Goal: Transaction & Acquisition: Purchase product/service

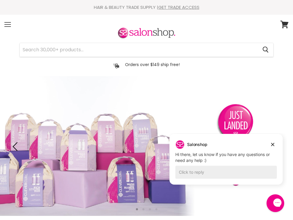
click at [12, 26] on div "Menu" at bounding box center [7, 25] width 12 height 14
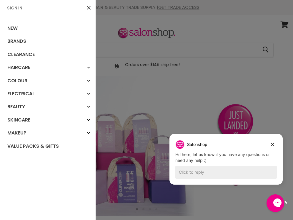
click at [19, 8] on link "Sign In" at bounding box center [15, 8] width 20 height 6
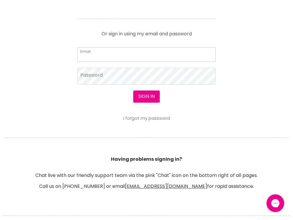
click at [114, 56] on input "Email" at bounding box center [146, 54] width 138 height 15
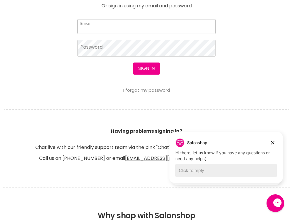
click at [114, 28] on input "Email" at bounding box center [146, 26] width 138 height 15
type input "hairbyajay@outlook.com"
click at [108, 48] on div at bounding box center [146, 110] width 293 height 220
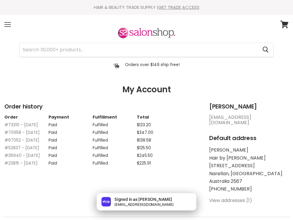
click at [7, 26] on div "Menu" at bounding box center [7, 25] width 12 height 14
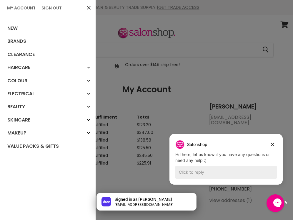
click at [87, 69] on div "Haircare" at bounding box center [88, 67] width 11 height 11
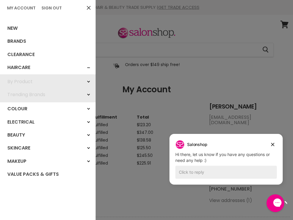
click at [87, 83] on div "By Product" at bounding box center [88, 81] width 11 height 11
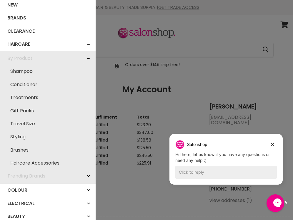
scroll to position [21, 0]
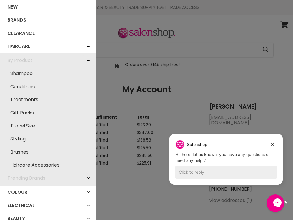
click at [23, 75] on link "Shampoo" at bounding box center [48, 73] width 90 height 13
click at [22, 72] on link "Shampoo" at bounding box center [48, 73] width 90 height 13
click at [27, 71] on link "Shampoo" at bounding box center [48, 73] width 90 height 13
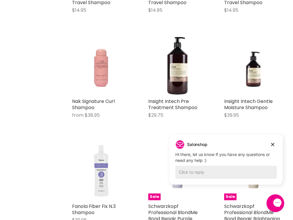
scroll to position [987, 0]
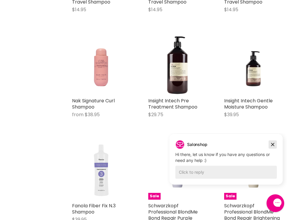
click at [275, 145] on icon "Dismiss campaign" at bounding box center [273, 144] width 6 height 7
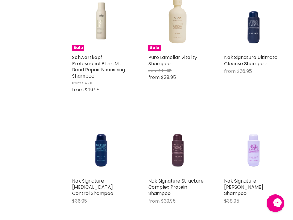
scroll to position [1259, 0]
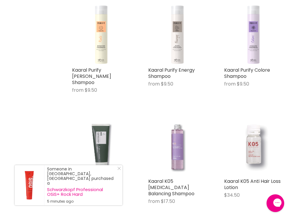
scroll to position [3103, 0]
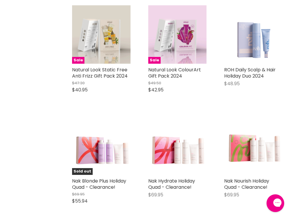
scroll to position [4150, 0]
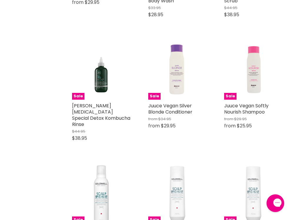
scroll to position [7048, 0]
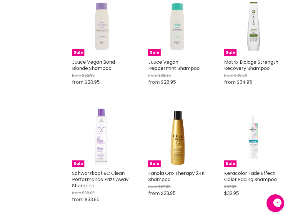
scroll to position [8211, 0]
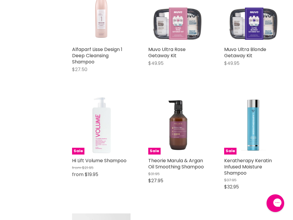
scroll to position [9739, 0]
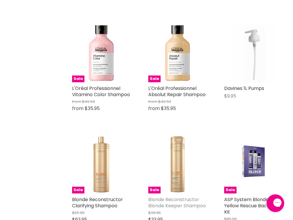
scroll to position [12158, 0]
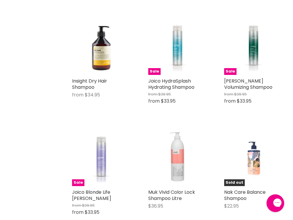
scroll to position [14277, 0]
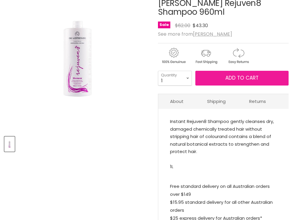
click at [234, 79] on span "Add to cart" at bounding box center [242, 77] width 33 height 7
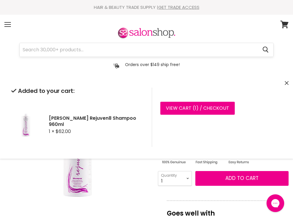
click at [118, 46] on input "Search" at bounding box center [139, 50] width 238 height 14
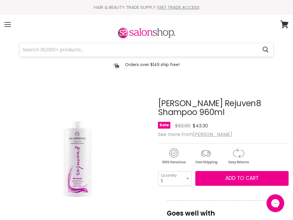
click at [93, 49] on input "Search" at bounding box center [139, 50] width 238 height 14
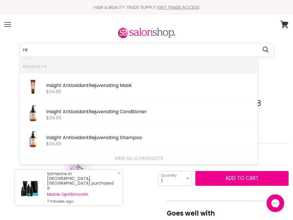
type input "r"
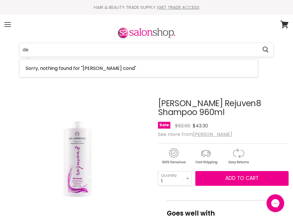
type input "d"
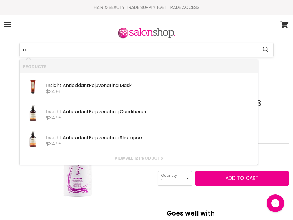
type input "r"
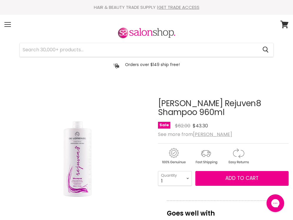
drag, startPoint x: 202, startPoint y: 104, endPoint x: 239, endPoint y: 105, distance: 36.5
click at [239, 105] on h1 "De Lorenzo Rejuven8 Shampoo 960ml" at bounding box center [223, 108] width 131 height 18
copy h1 "Rejuven8"
click at [71, 50] on input "Search" at bounding box center [139, 50] width 238 height 14
paste input "Rejuven8"
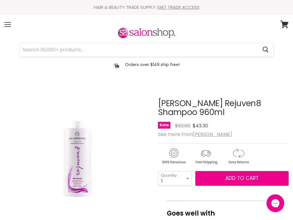
type input "Rejuven8"
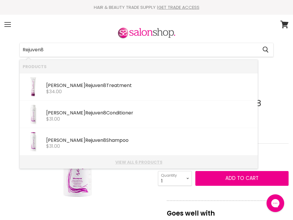
click at [138, 163] on link "View all 6 products" at bounding box center [139, 162] width 232 height 5
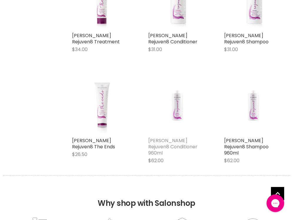
click at [182, 142] on link "[PERSON_NAME] Rejuven8 Conditioner 960ml" at bounding box center [172, 146] width 49 height 19
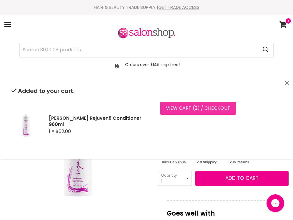
click at [206, 105] on link "View cart ( 2 ) / Checkout" at bounding box center [199, 108] width 76 height 13
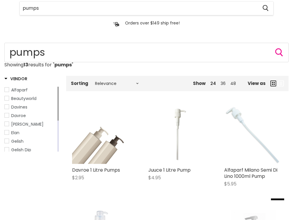
scroll to position [73, 0]
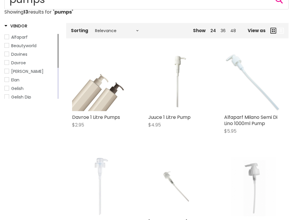
type input "pumps"
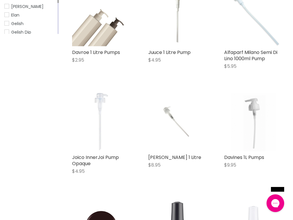
scroll to position [163, 0]
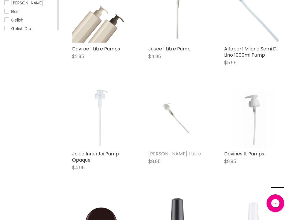
click at [164, 153] on link "[PERSON_NAME] 1 Litre" at bounding box center [174, 153] width 53 height 7
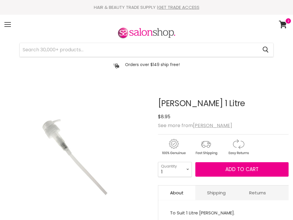
select select "2"
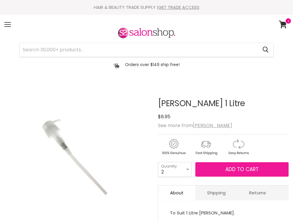
type input "2"
click at [218, 167] on button "Add to cart" at bounding box center [242, 169] width 93 height 15
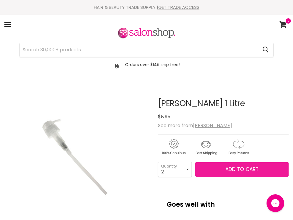
click at [234, 173] on span "Add to cart" at bounding box center [242, 169] width 33 height 7
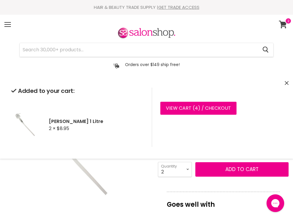
click at [282, 24] on icon at bounding box center [283, 25] width 8 height 8
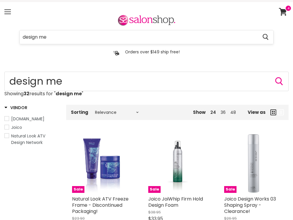
scroll to position [13, 0]
click at [190, 32] on input "design me" at bounding box center [139, 37] width 238 height 14
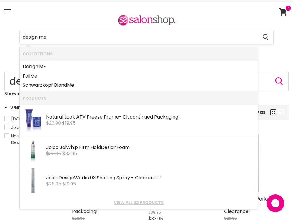
scroll to position [0, 0]
drag, startPoint x: 96, startPoint y: 38, endPoint x: 73, endPoint y: 37, distance: 23.0
click at [73, 37] on input "design me" at bounding box center [139, 37] width 238 height 14
type input "d"
type input "packs"
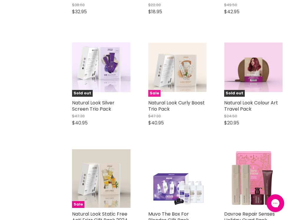
scroll to position [803, 0]
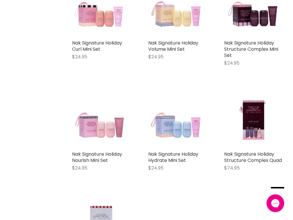
scroll to position [1609, 0]
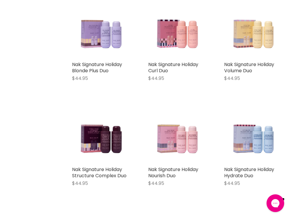
scroll to position [2115, 0]
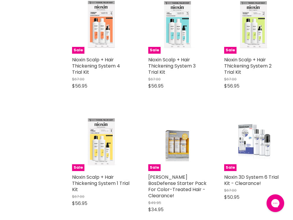
scroll to position [5161, 0]
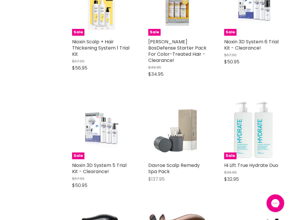
scroll to position [5402, 0]
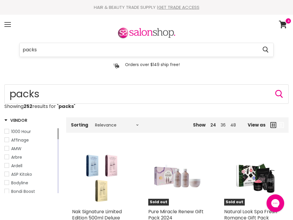
click at [98, 47] on input "packs" at bounding box center [139, 50] width 238 height 14
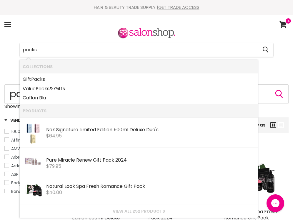
click at [18, 50] on div "packs Cancel" at bounding box center [146, 50] width 285 height 14
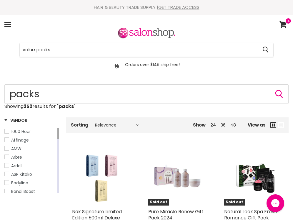
type input "value packs"
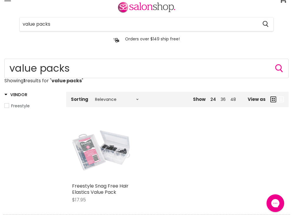
scroll to position [5, 0]
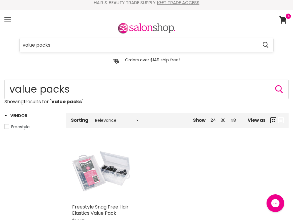
click at [91, 38] on form "value packs Cancel" at bounding box center [146, 45] width 254 height 14
drag, startPoint x: 85, startPoint y: 50, endPoint x: -13, endPoint y: 50, distance: 97.2
click at [0, 50] on html "Skip to content HAIR & BEAUTY TRADE SUPPLY | GET TRADE ACCESS HAIR & BEAUTY TRA…" at bounding box center [146, 105] width 293 height 220
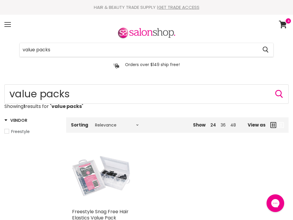
scroll to position [0, 0]
type input "v"
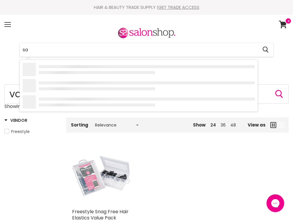
type input "s"
type input "shampoo packs"
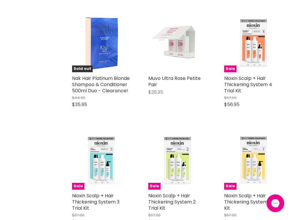
scroll to position [467, 0]
